Goal: Information Seeking & Learning: Learn about a topic

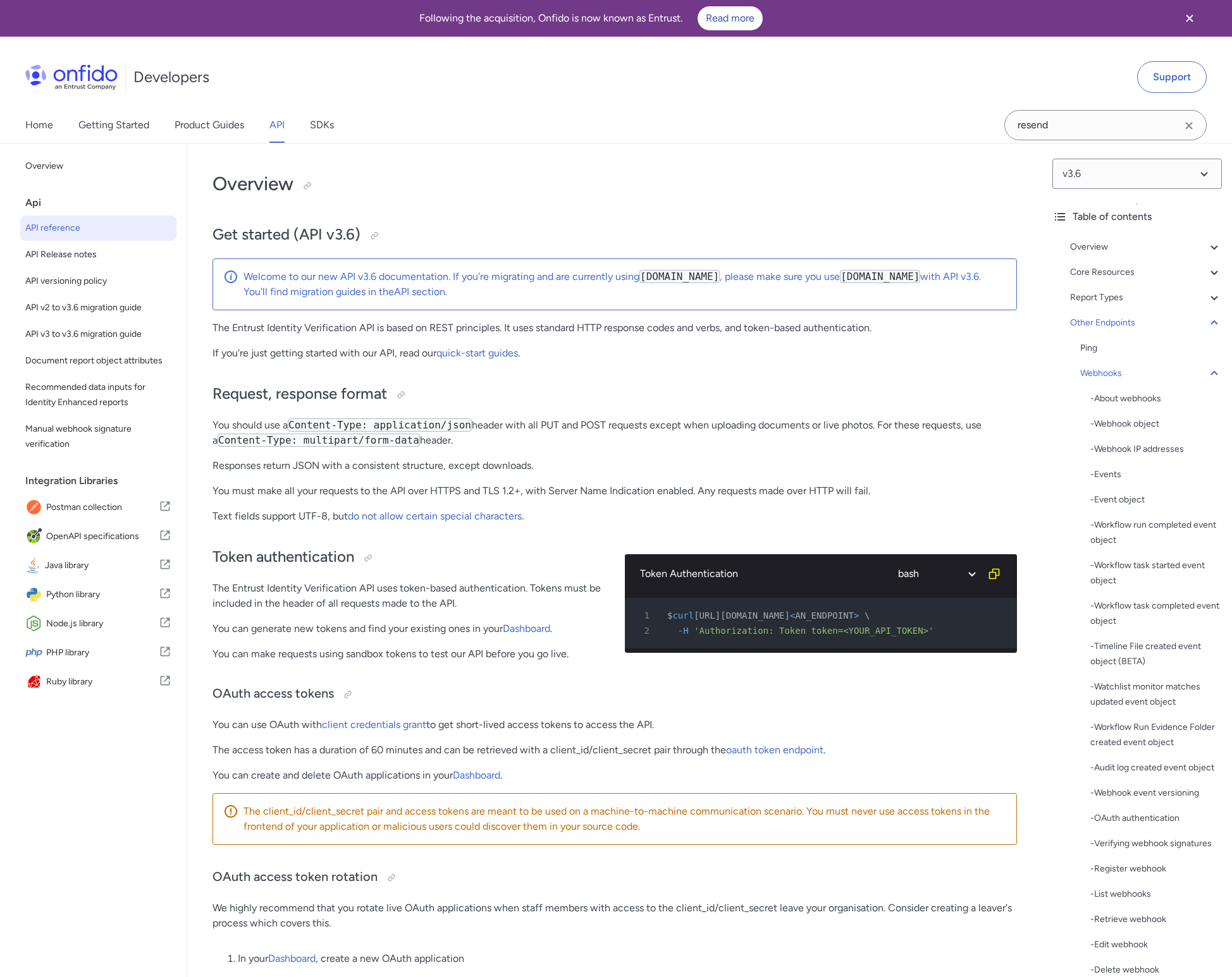
select select "bash"
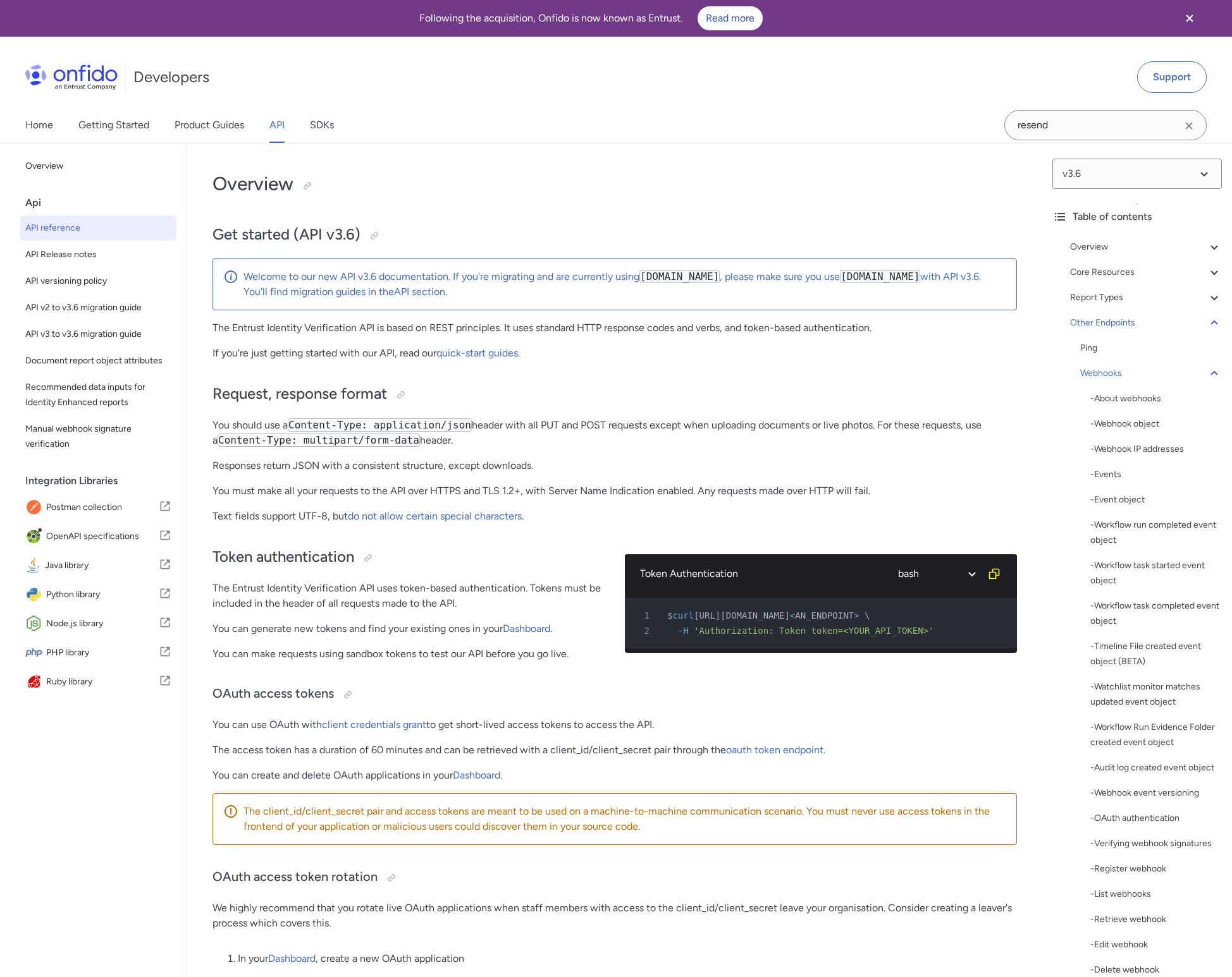
select select "bash"
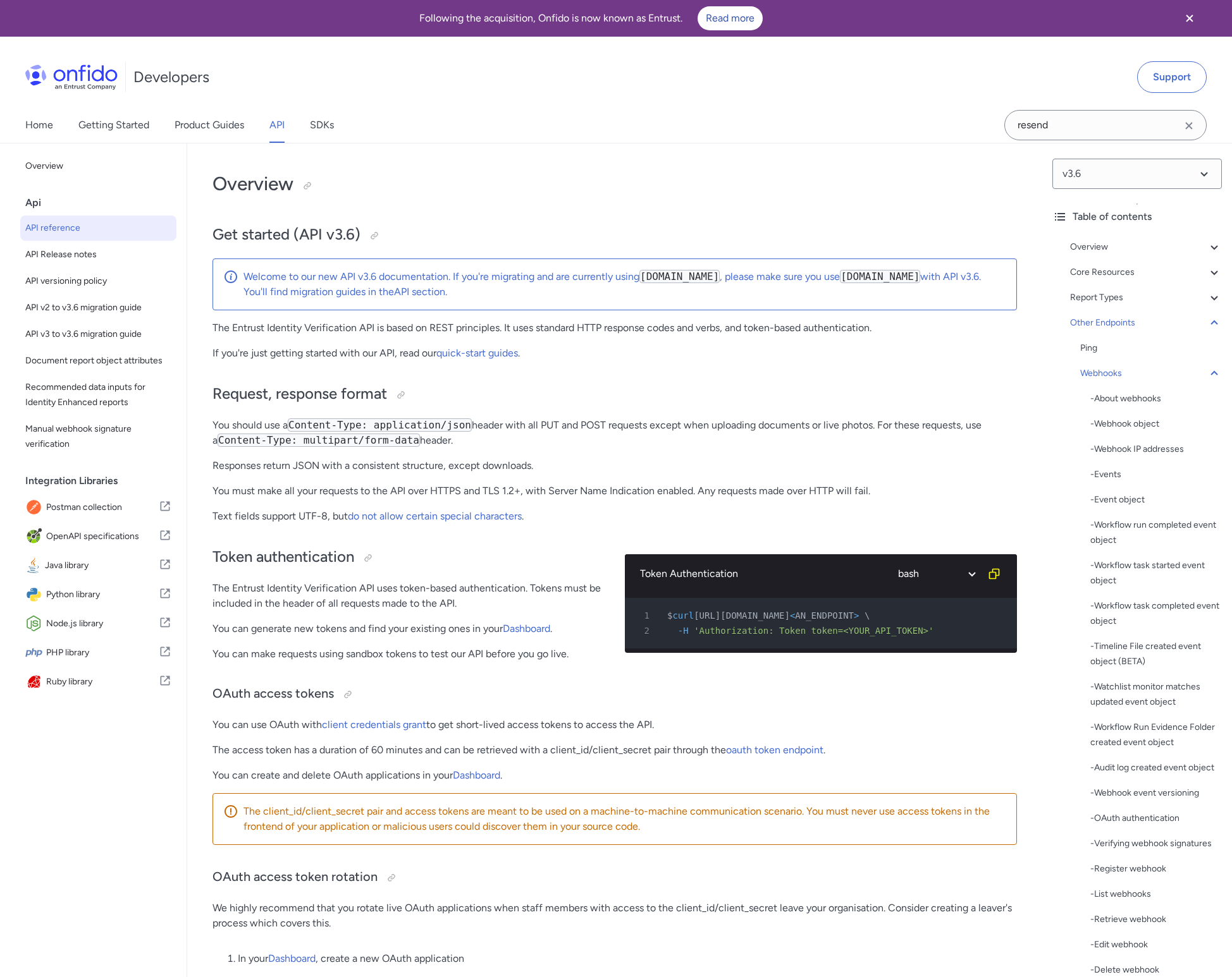
select select "bash"
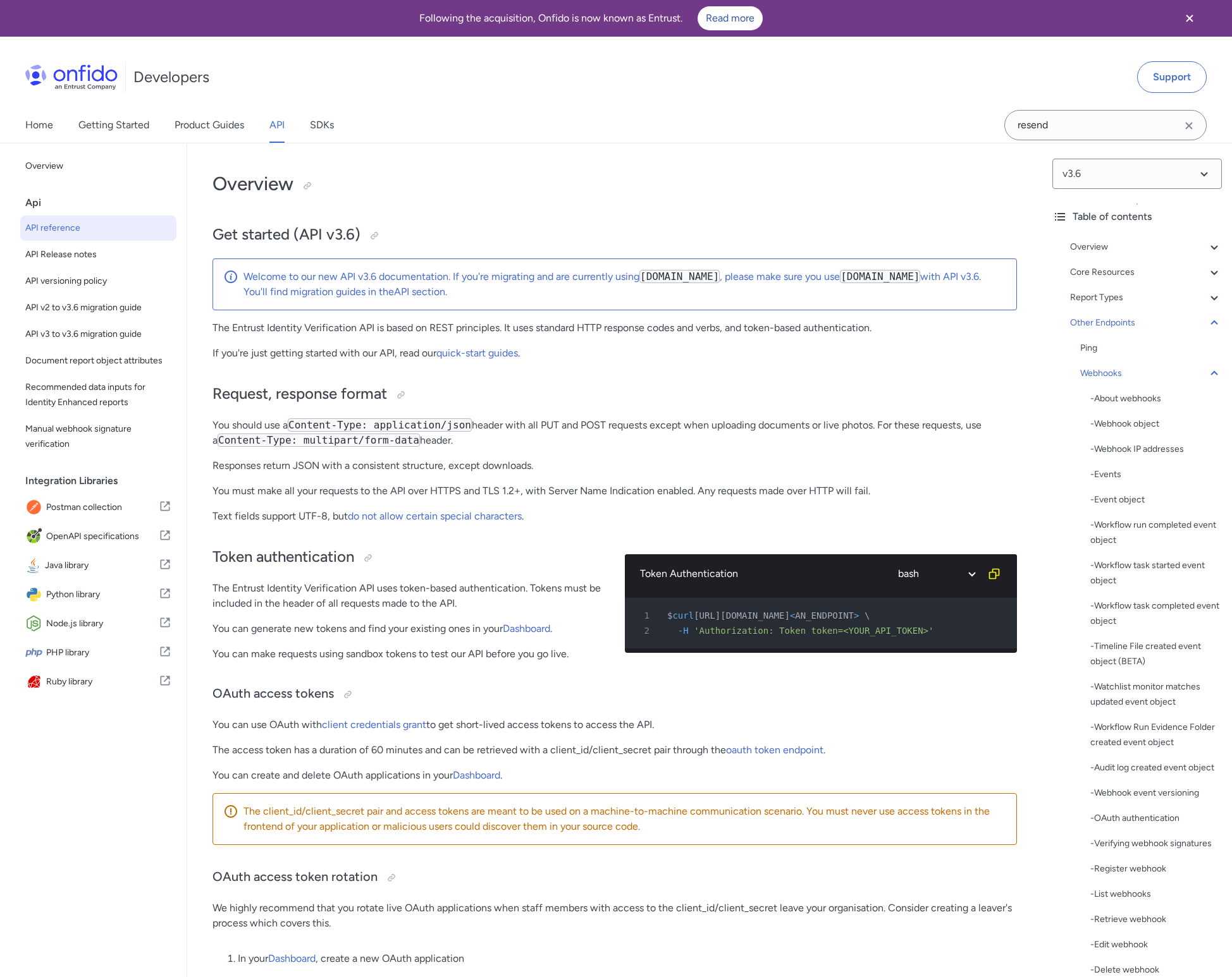
select select "bash"
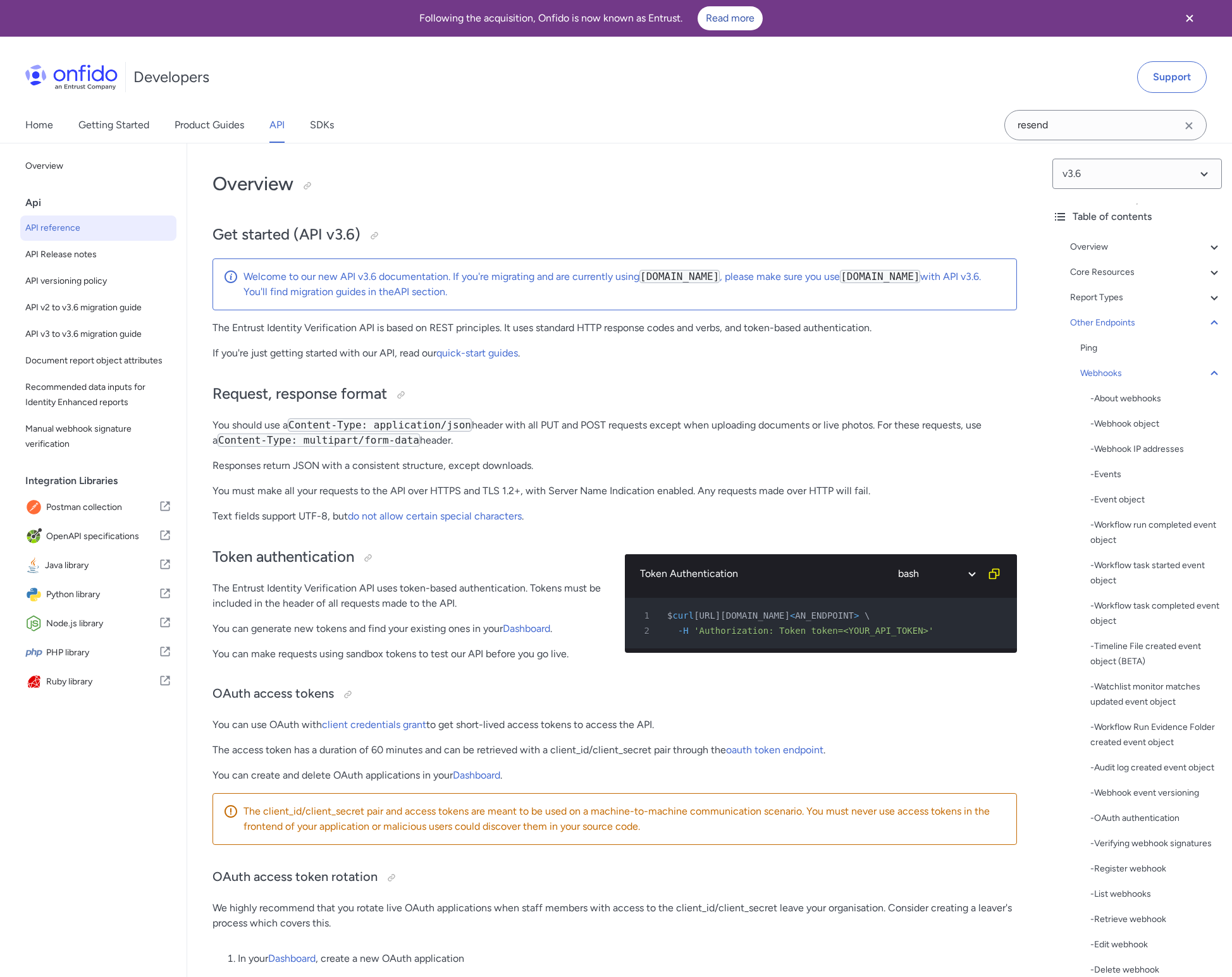
select select "bash"
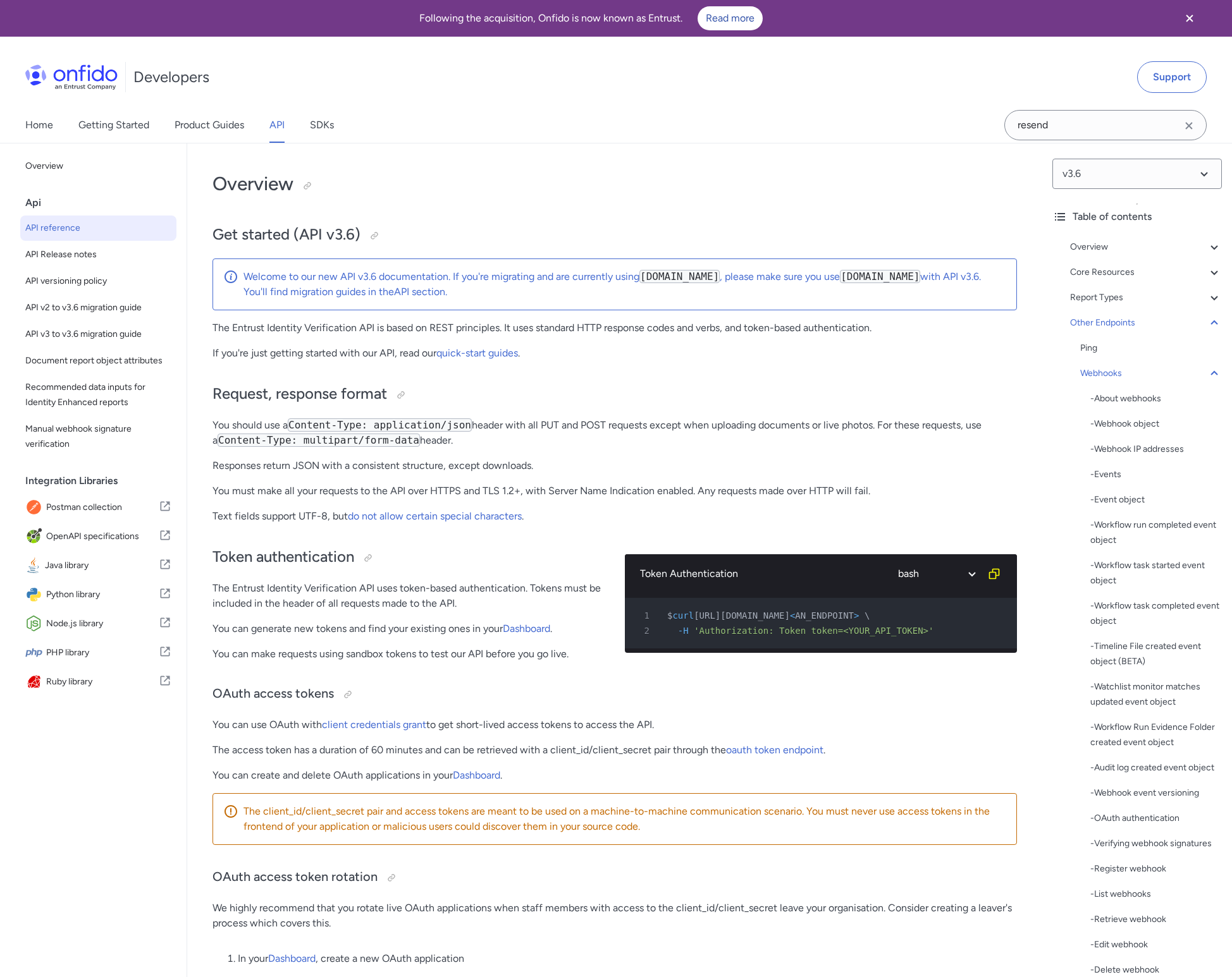
select select "bash"
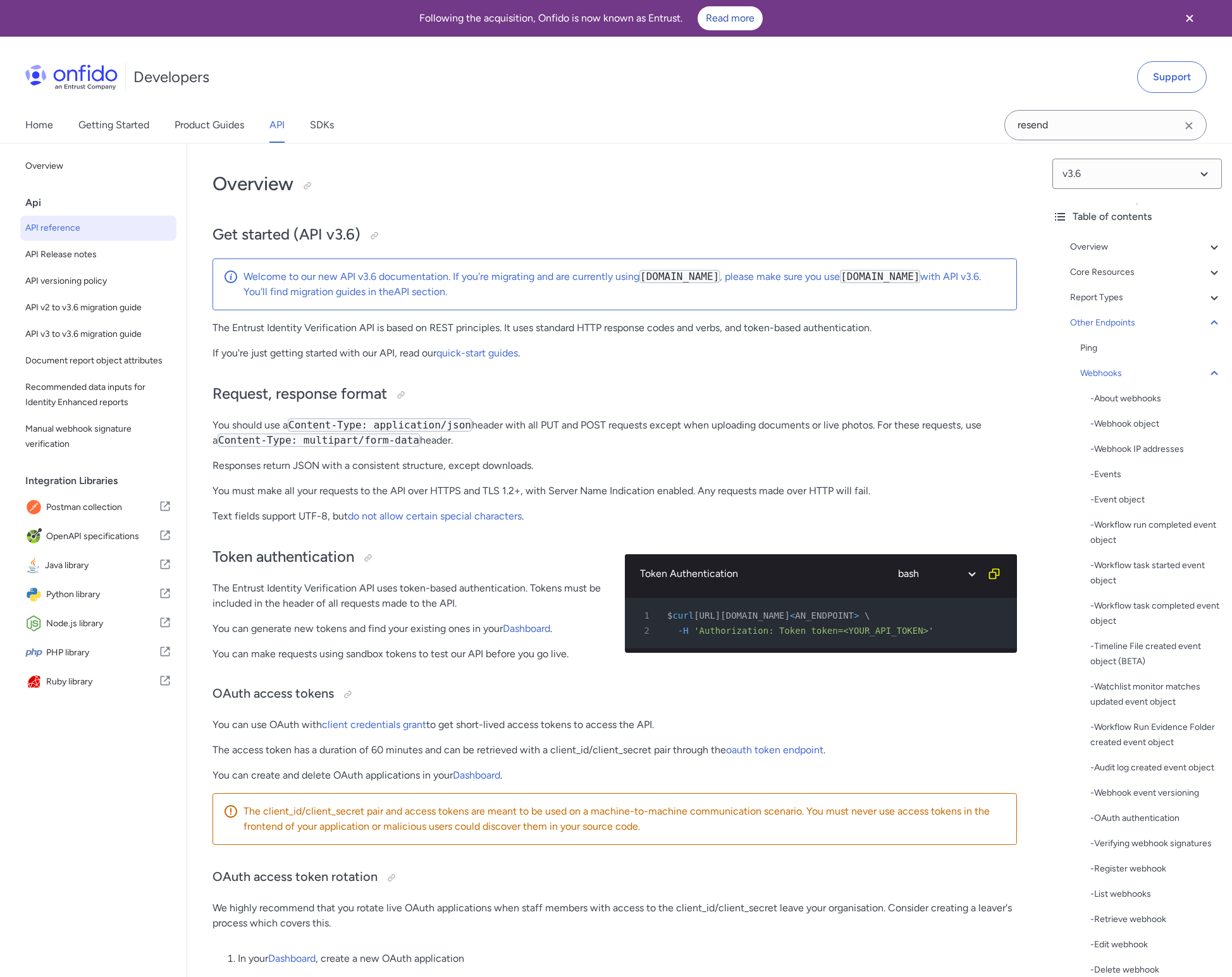
select select "bash"
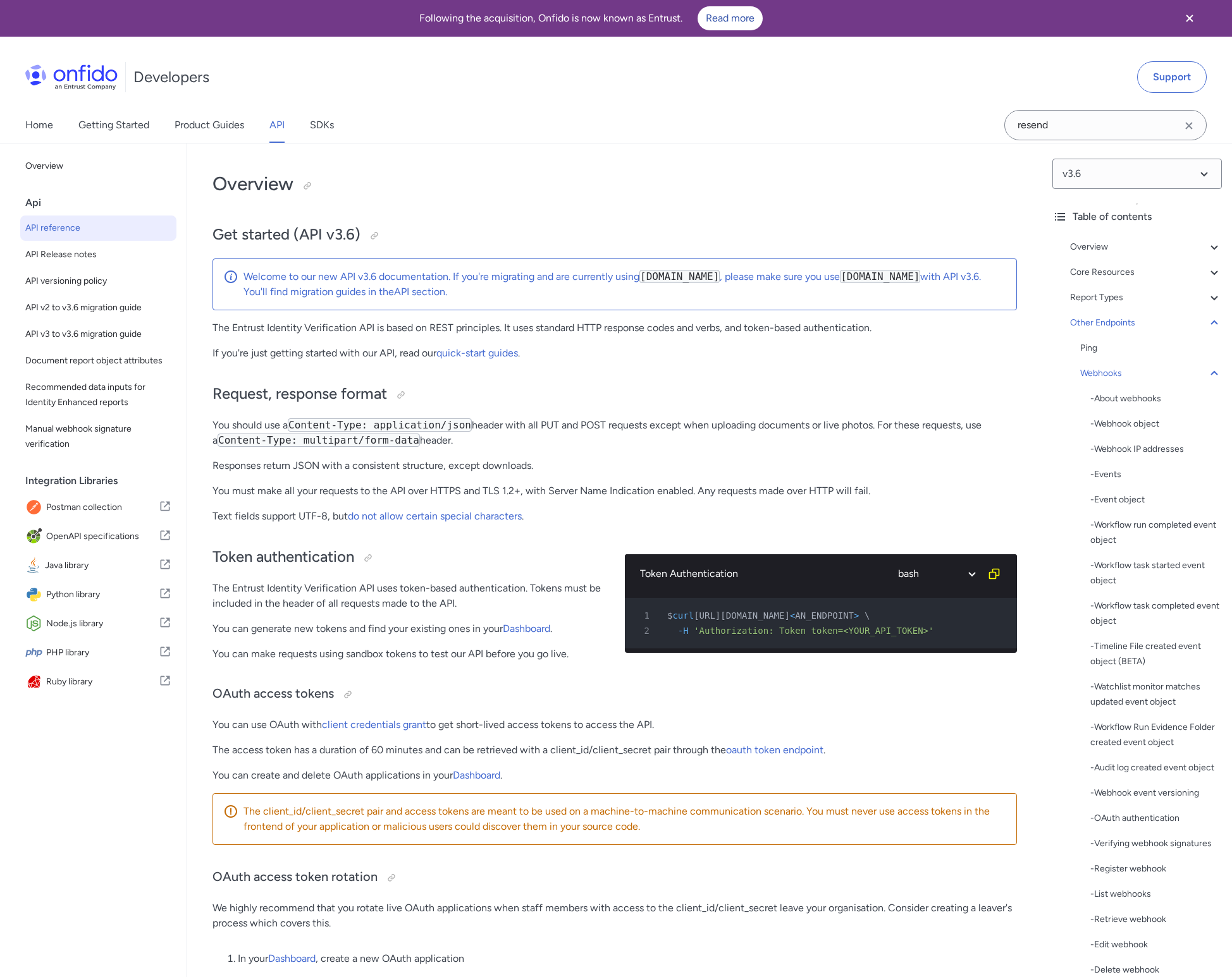
select select "bash"
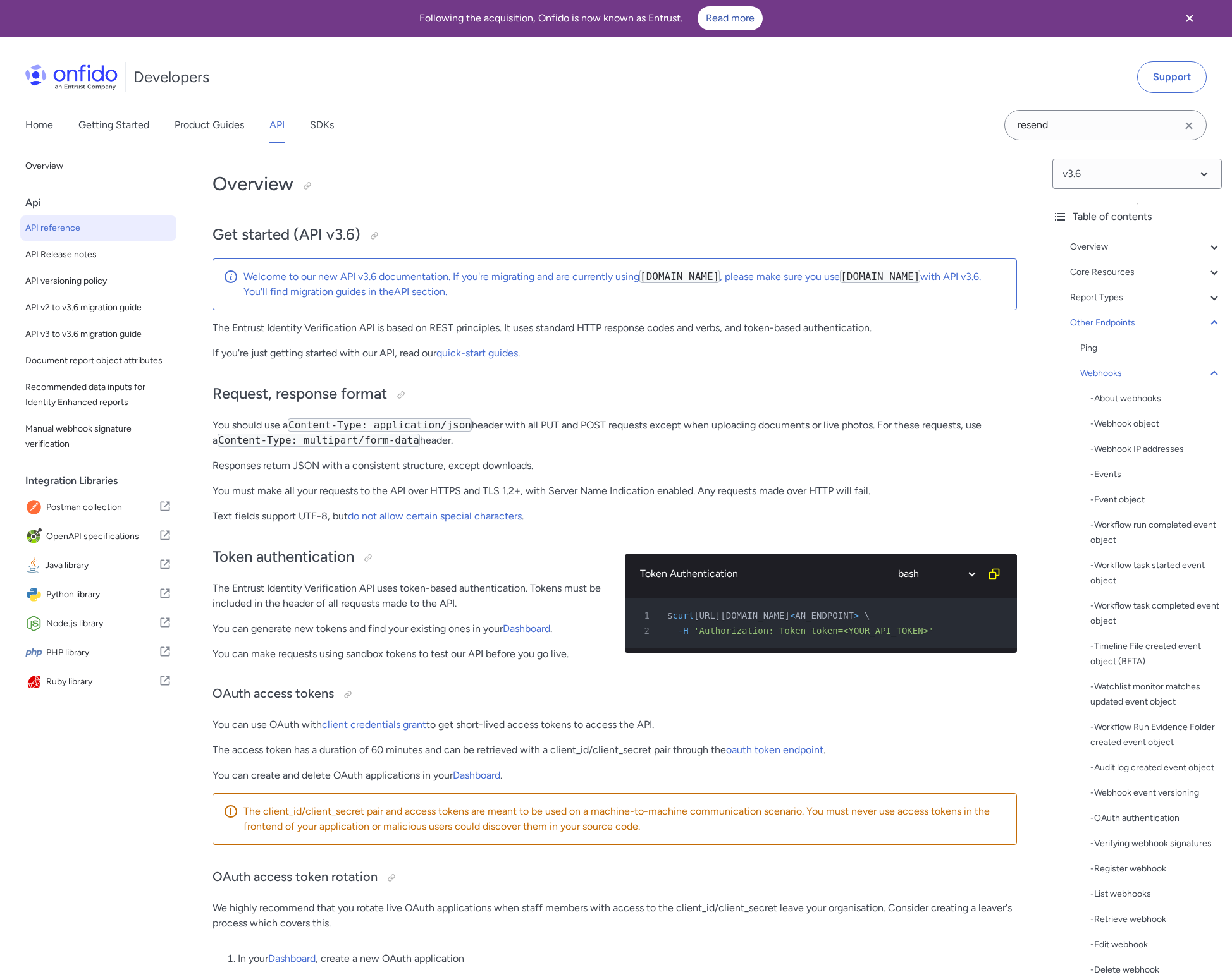
select select "bash"
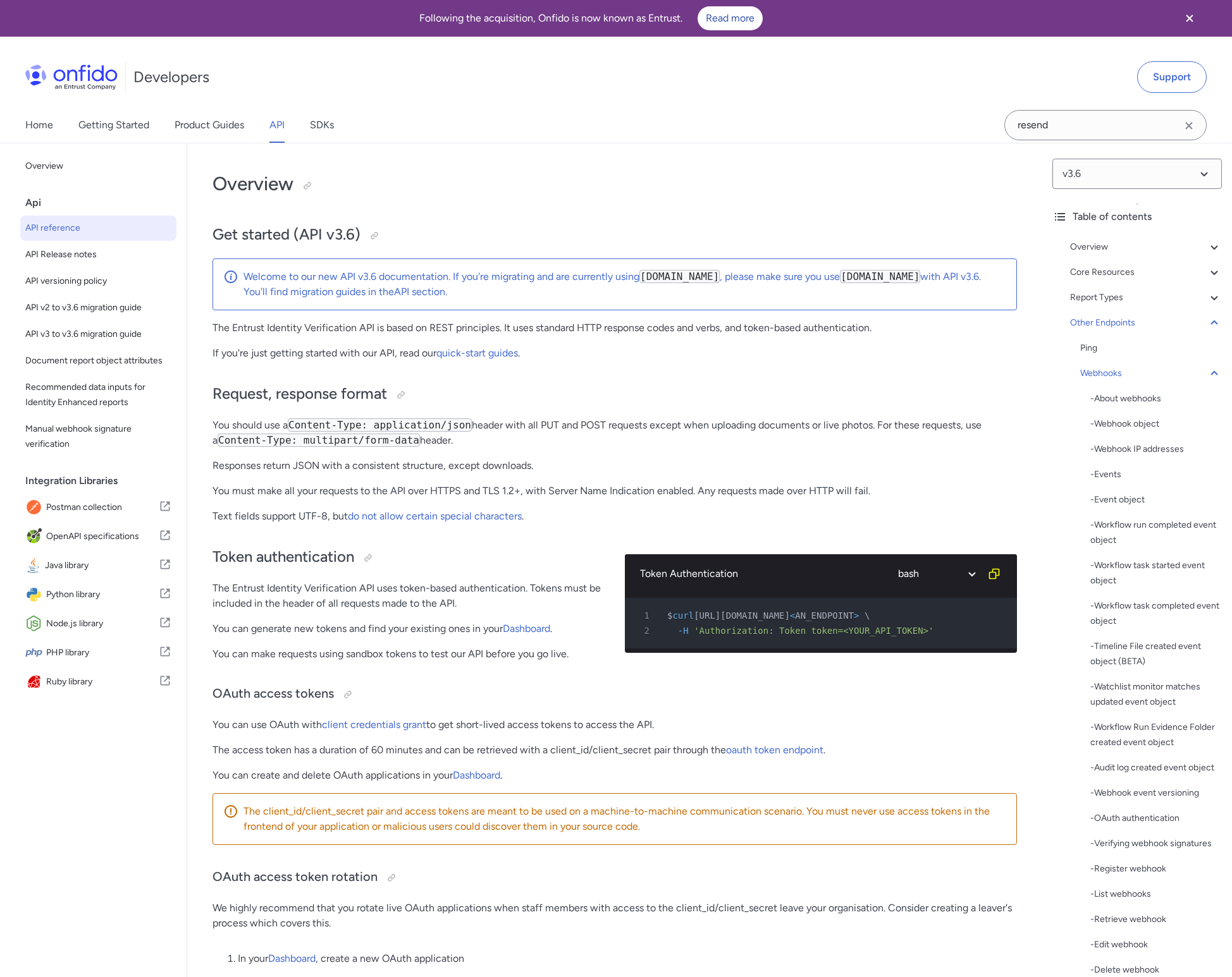
select select "bash"
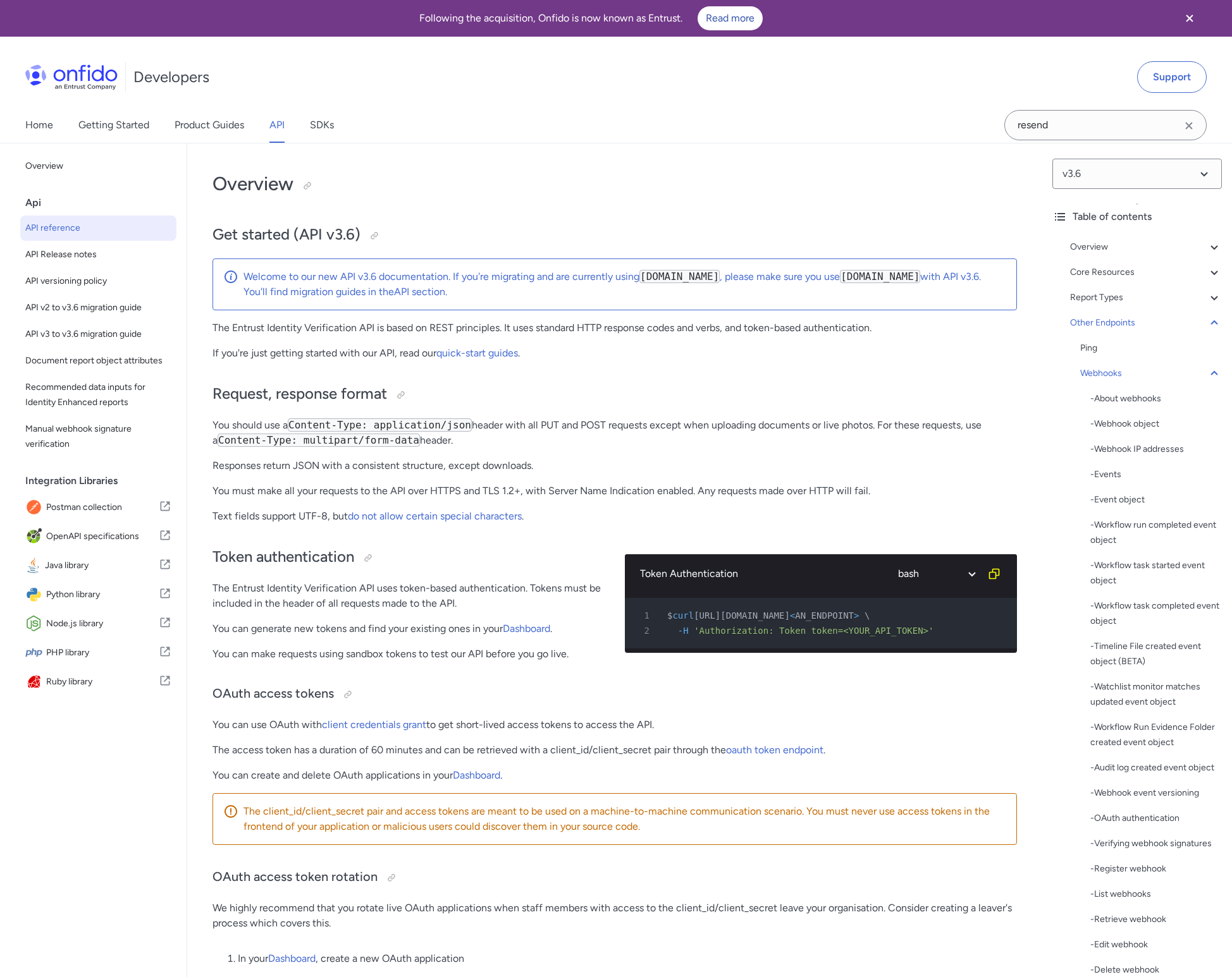
select select "bash"
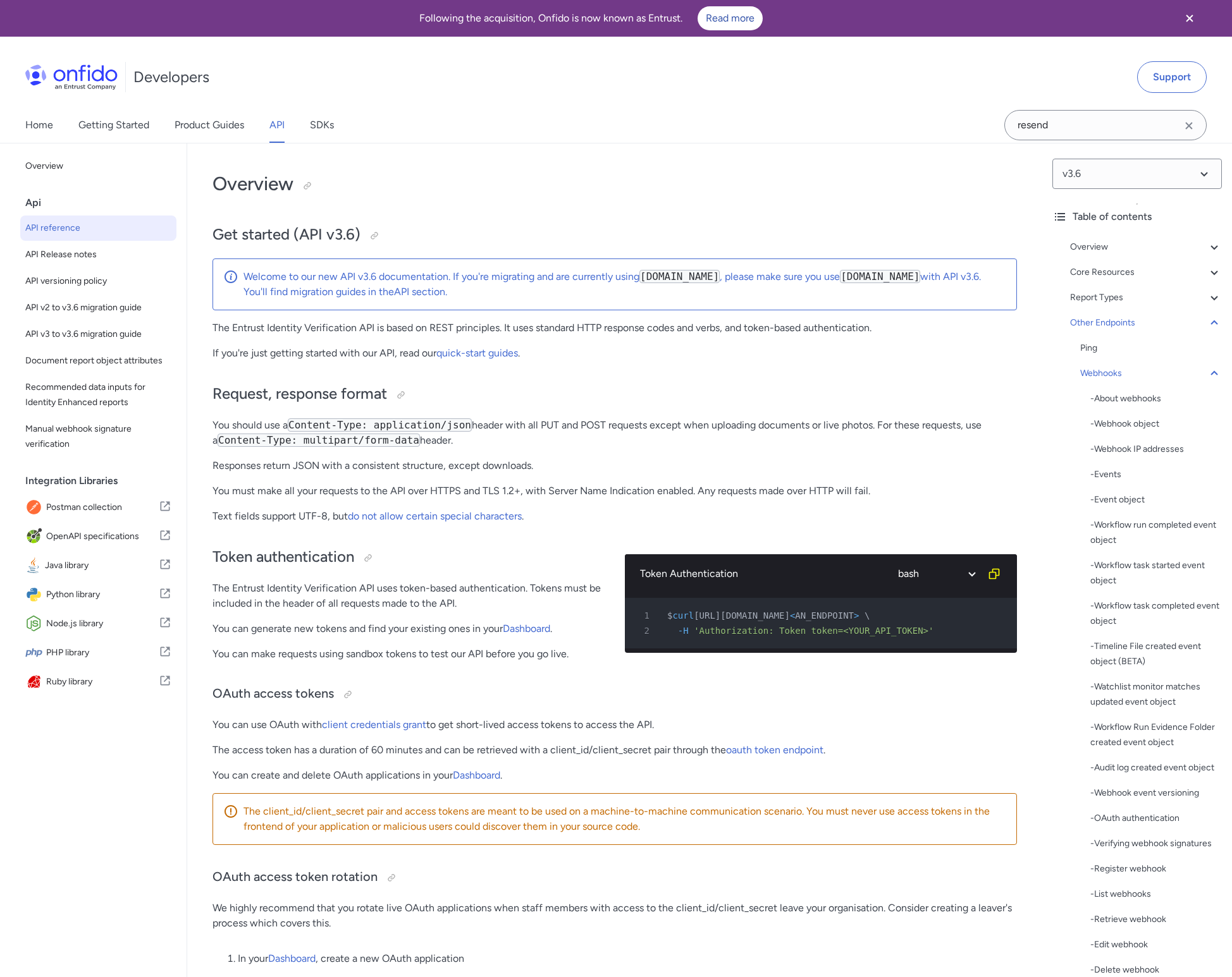
select select "bash"
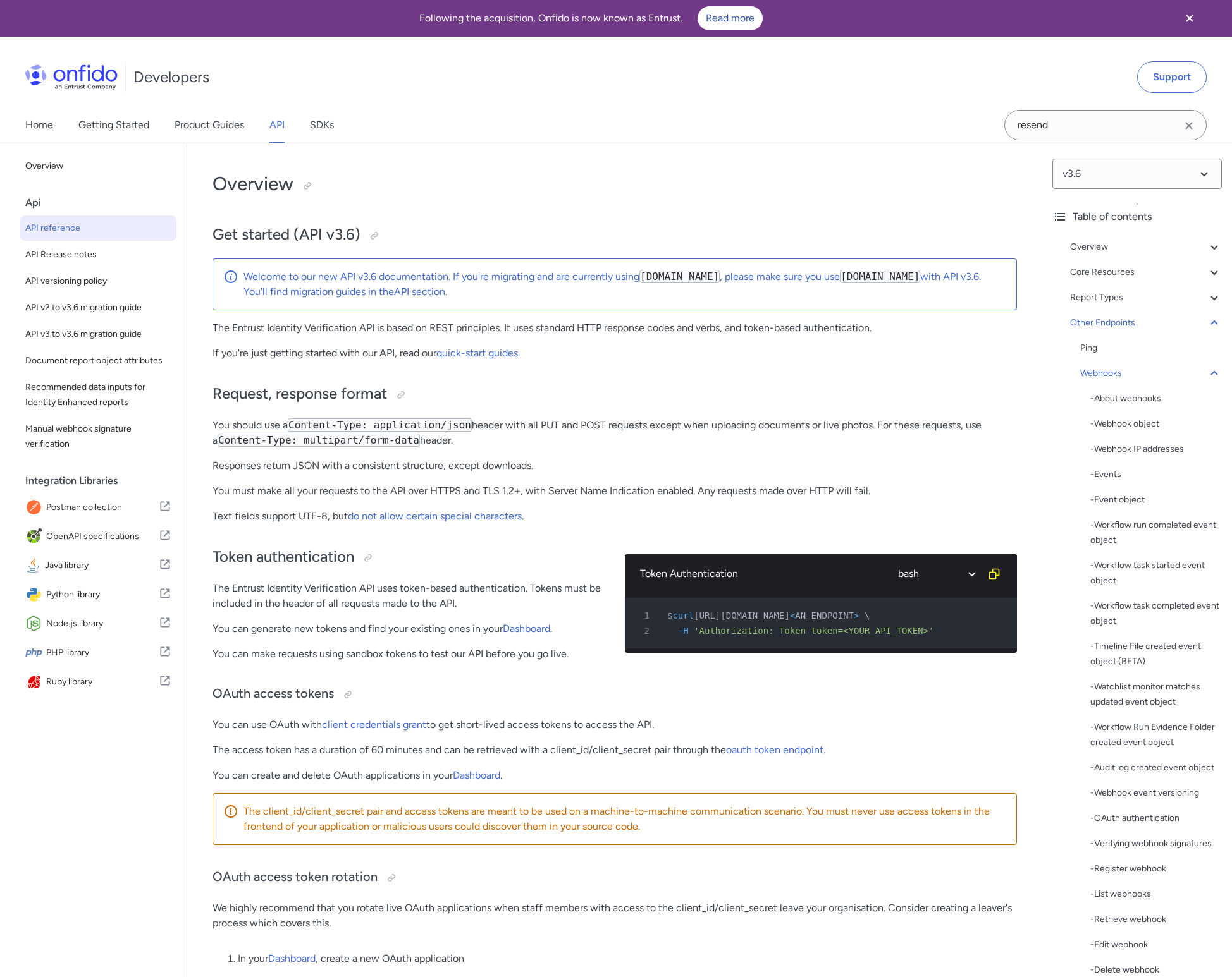
select select "bash"
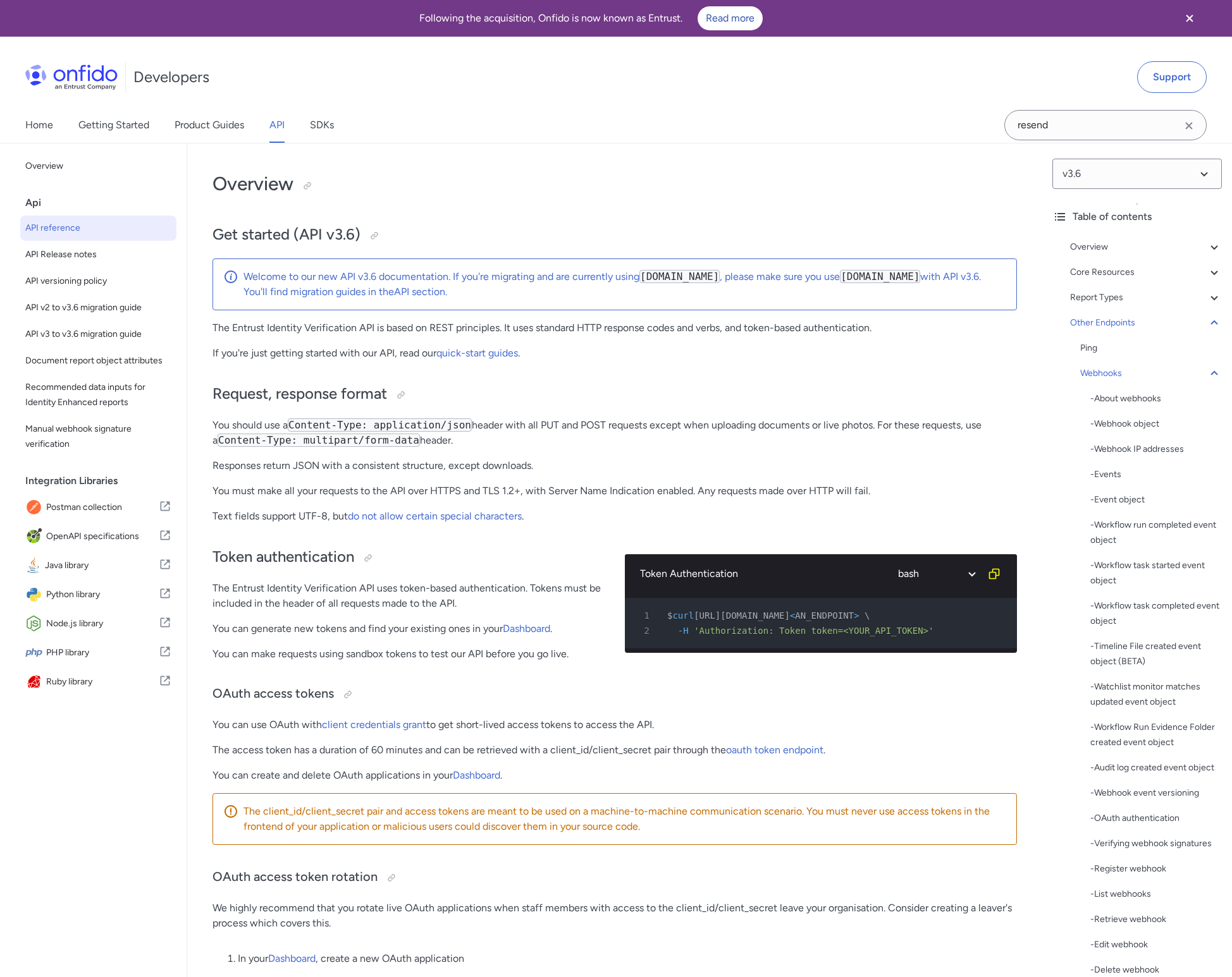
select select "bash"
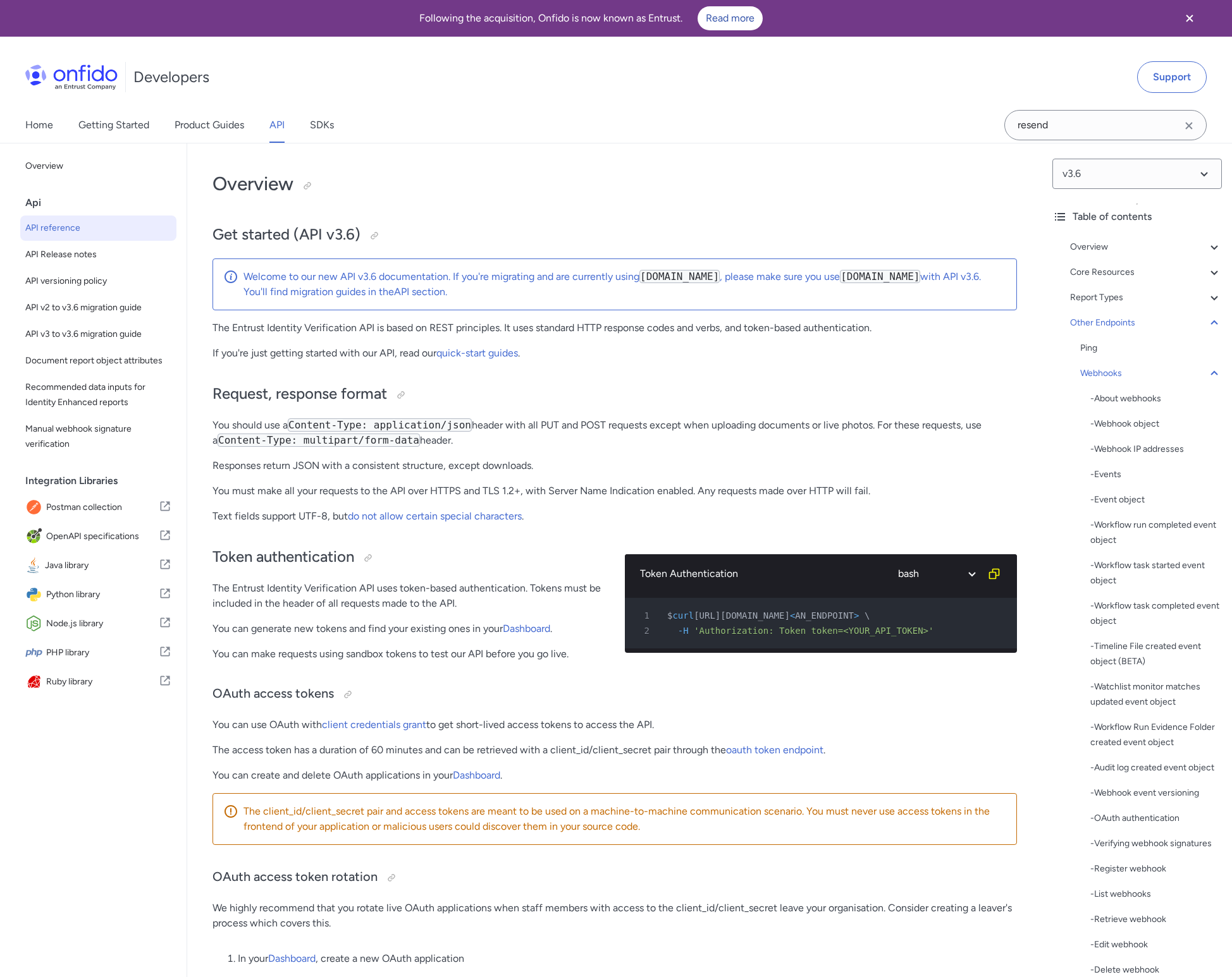
select select "bash"
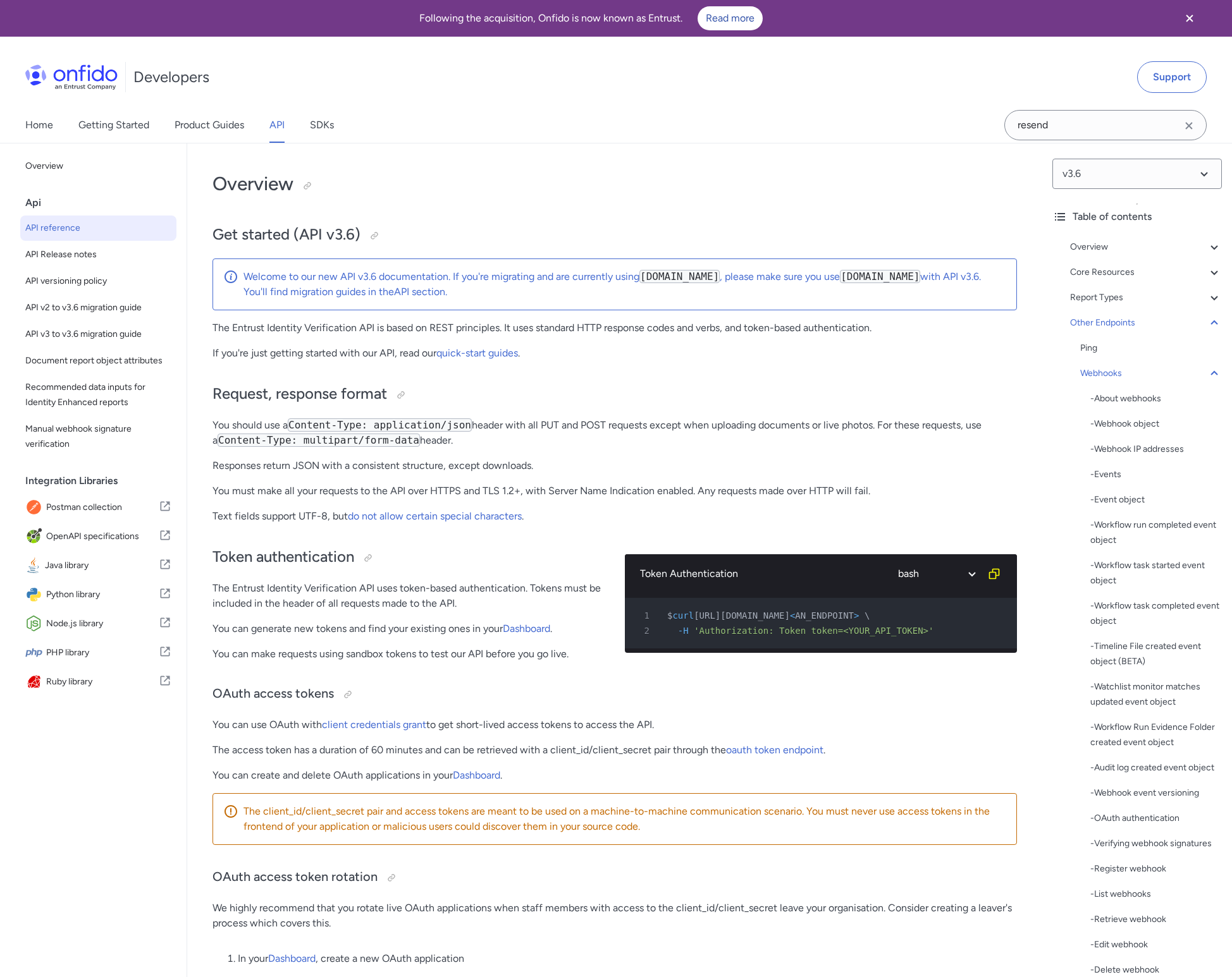
select select "bash"
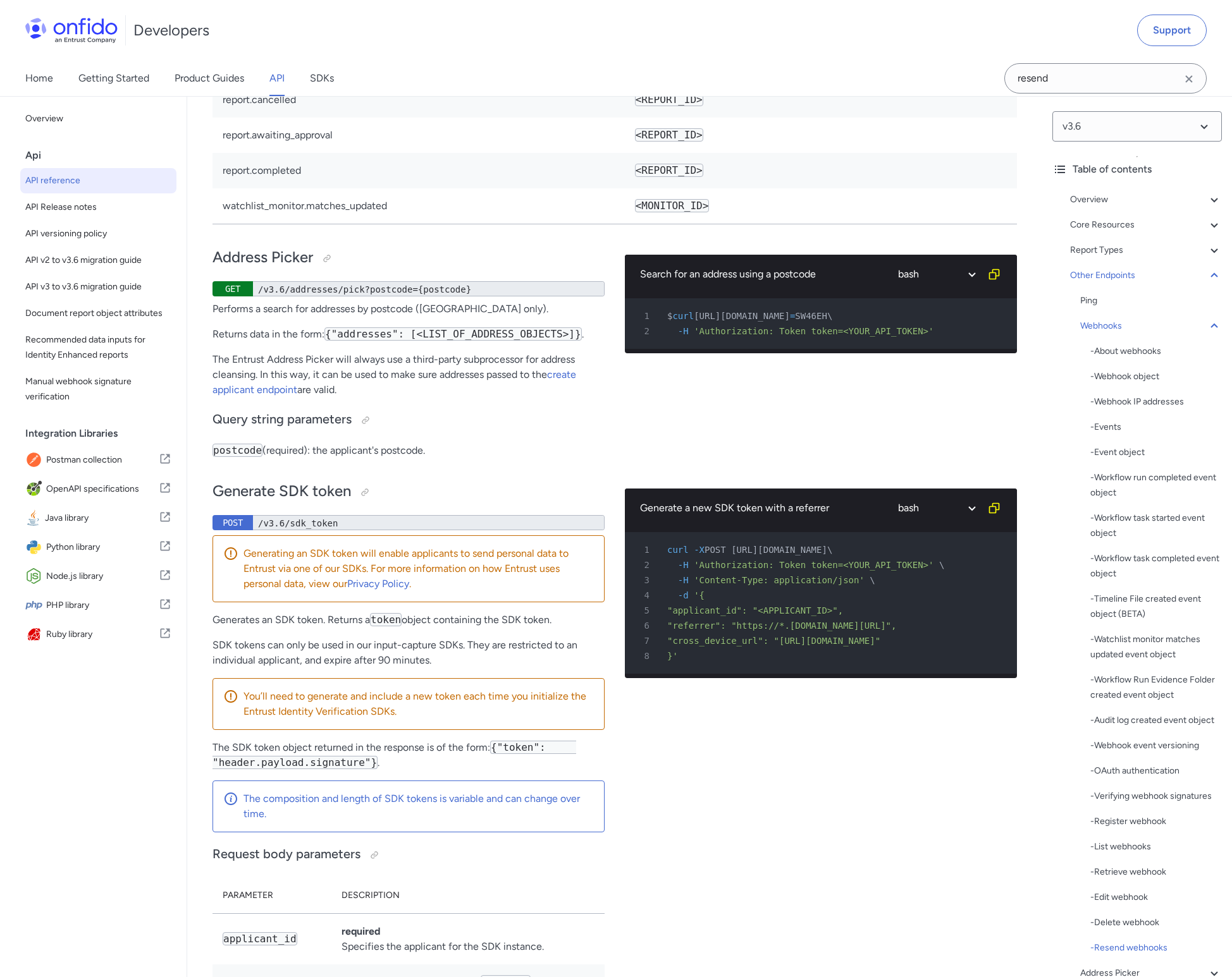
scroll to position [102363, 0]
